Goal: Information Seeking & Learning: Learn about a topic

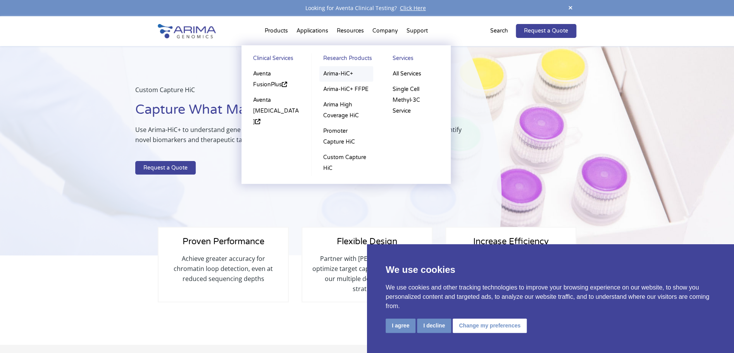
click at [337, 73] on link "Arima-HiC+" at bounding box center [346, 73] width 54 height 15
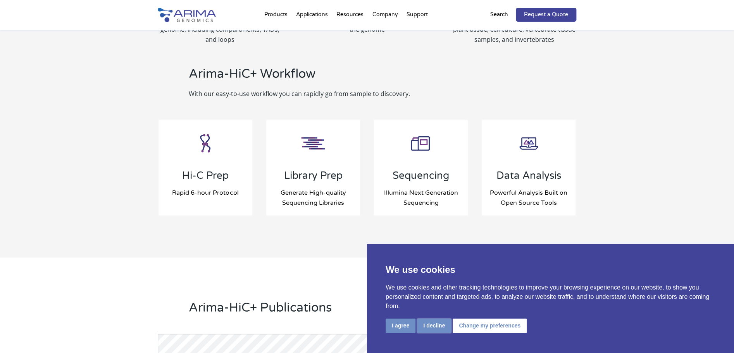
click at [431, 325] on button "I decline" at bounding box center [434, 326] width 34 height 14
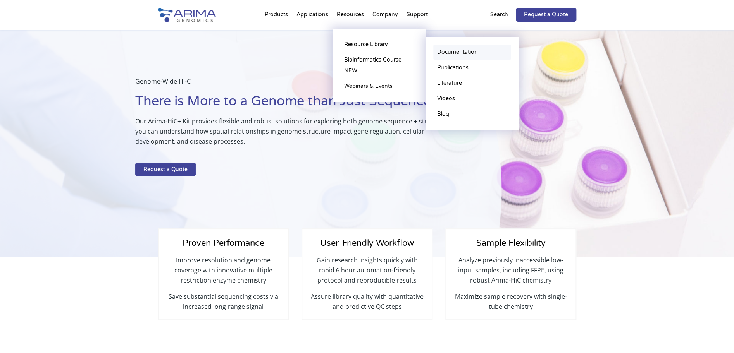
click at [468, 50] on link "Documentation" at bounding box center [471, 52] width 77 height 15
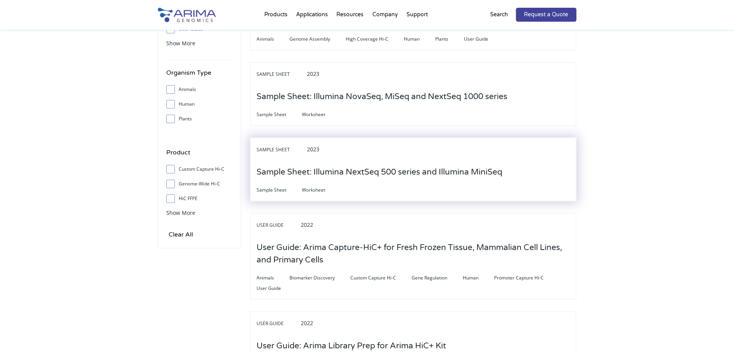
scroll to position [203, 0]
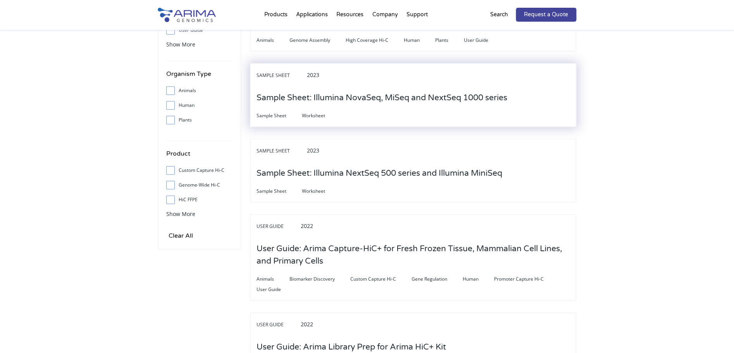
click at [356, 93] on h3 "Sample Sheet: Illumina NovaSeq, MiSeq and NextSeq 1000 series" at bounding box center [382, 98] width 251 height 24
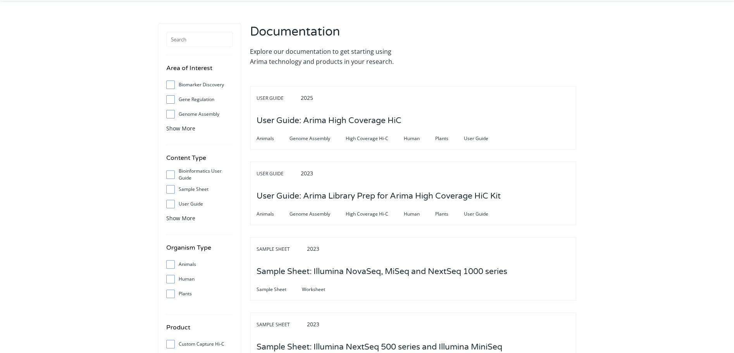
scroll to position [0, 0]
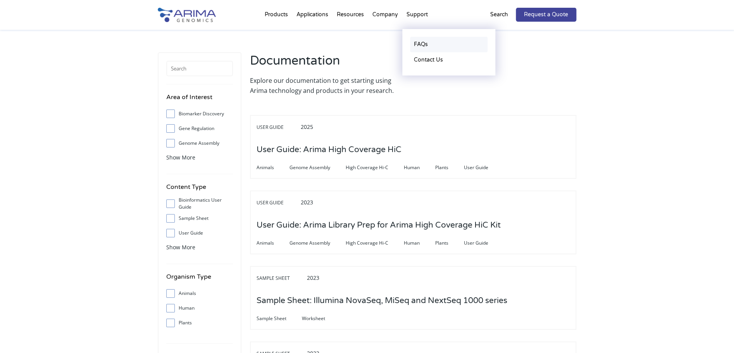
click at [424, 43] on link "FAQs" at bounding box center [448, 44] width 77 height 15
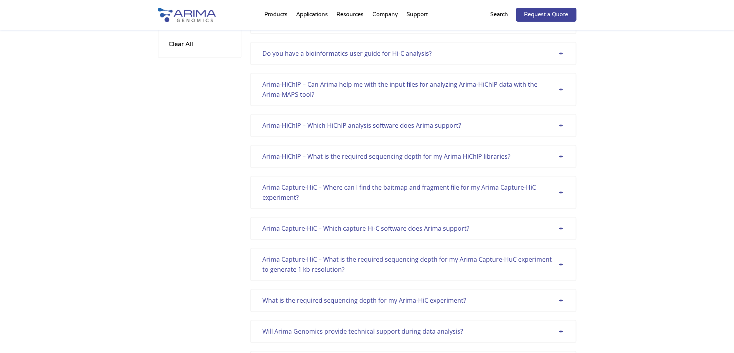
scroll to position [136, 0]
click at [561, 157] on div "Arima-HiChIP – What is the required sequencing depth for my Arima HiChIP librar…" at bounding box center [412, 156] width 301 height 10
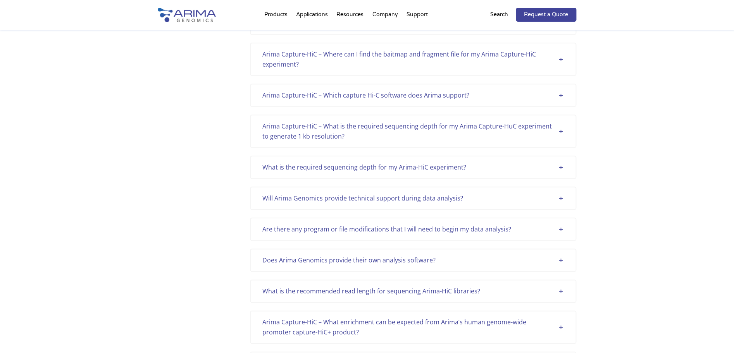
scroll to position [330, 0]
click at [562, 170] on div "What is the required sequencing depth for my Arima-HiC experiment?" at bounding box center [412, 167] width 301 height 10
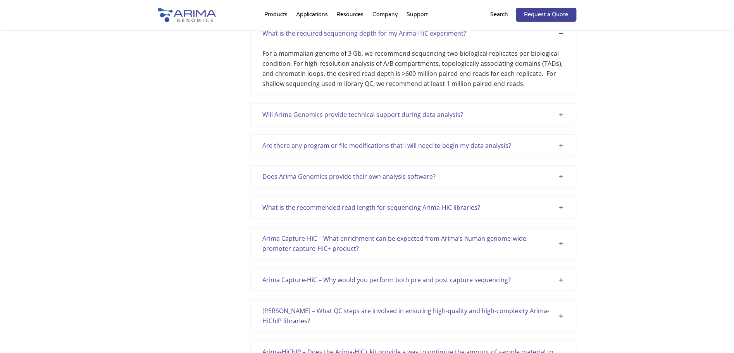
scroll to position [477, 0]
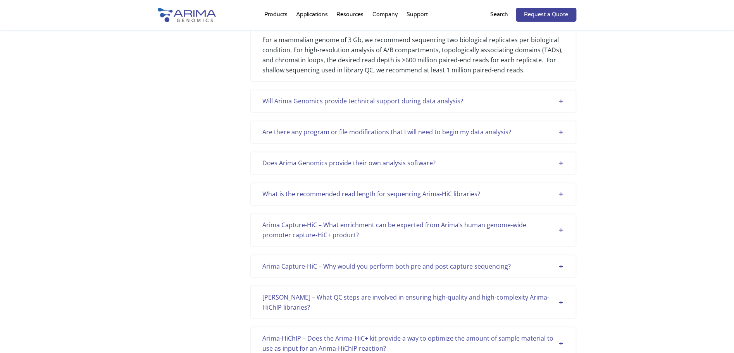
click at [560, 196] on div "What is the recommended read length for sequencing Arima-HiC libraries?" at bounding box center [412, 194] width 301 height 10
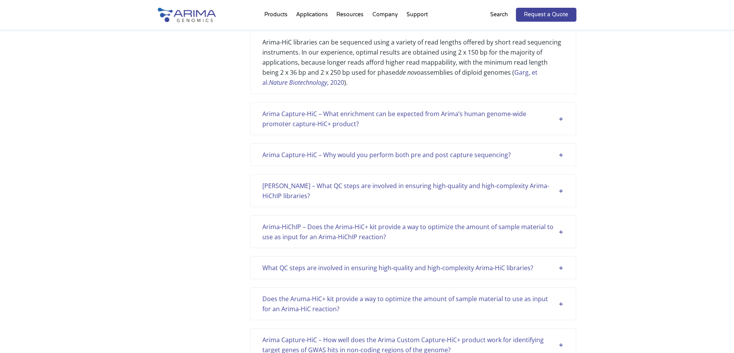
scroll to position [601, 0]
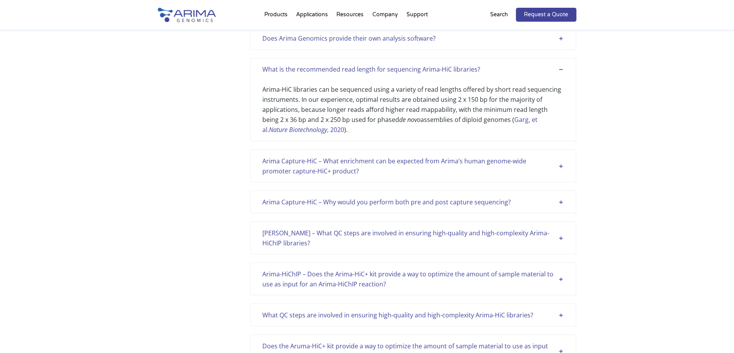
click at [523, 122] on link "Garg, et al. Nature Biotechnology , 2020" at bounding box center [399, 124] width 275 height 19
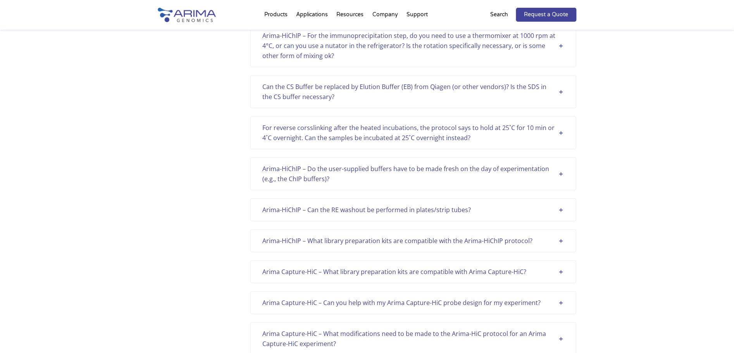
scroll to position [1441, 0]
